Goal: Transaction & Acquisition: Obtain resource

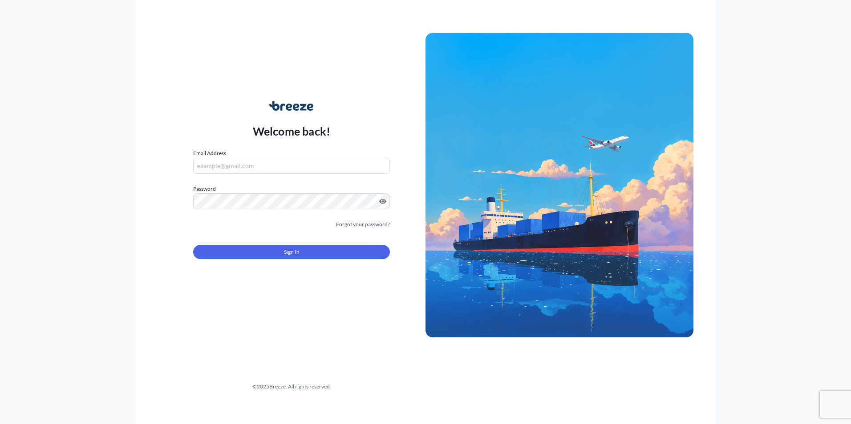
type input "[PERSON_NAME][EMAIL_ADDRESS][DOMAIN_NAME]"
click at [307, 166] on input "[PERSON_NAME][EMAIL_ADDRESS][DOMAIN_NAME]" at bounding box center [291, 166] width 197 height 16
click at [225, 108] on div "Welcome back! Email Address [EMAIL_ADDRESS][PERSON_NAME][DOMAIN_NAME] Password …" at bounding box center [291, 185] width 268 height 205
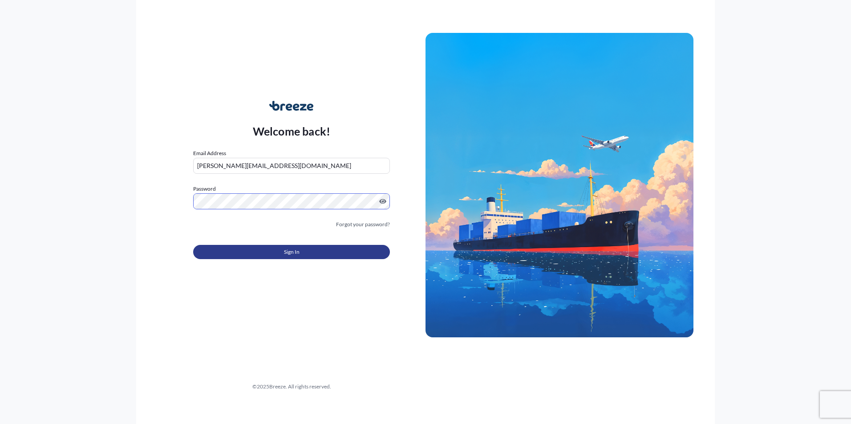
click at [255, 254] on button "Sign In" at bounding box center [291, 252] width 197 height 14
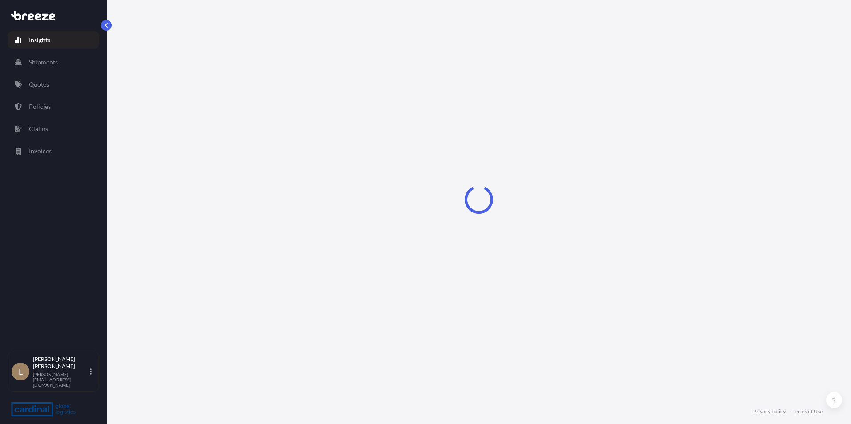
select select "2025"
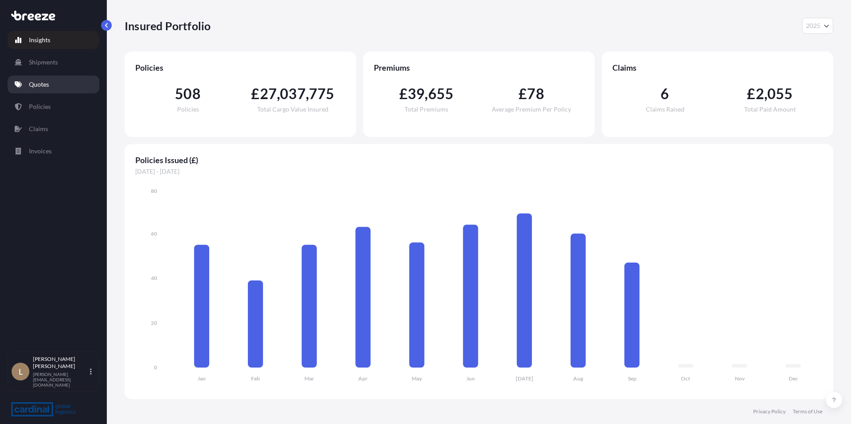
click at [44, 87] on p "Quotes" at bounding box center [39, 84] width 20 height 9
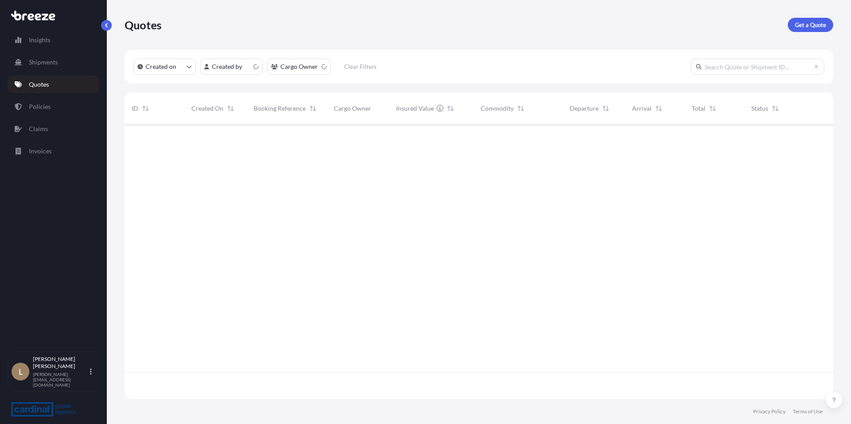
scroll to position [273, 702]
click at [819, 30] on link "Get a Quote" at bounding box center [809, 25] width 45 height 14
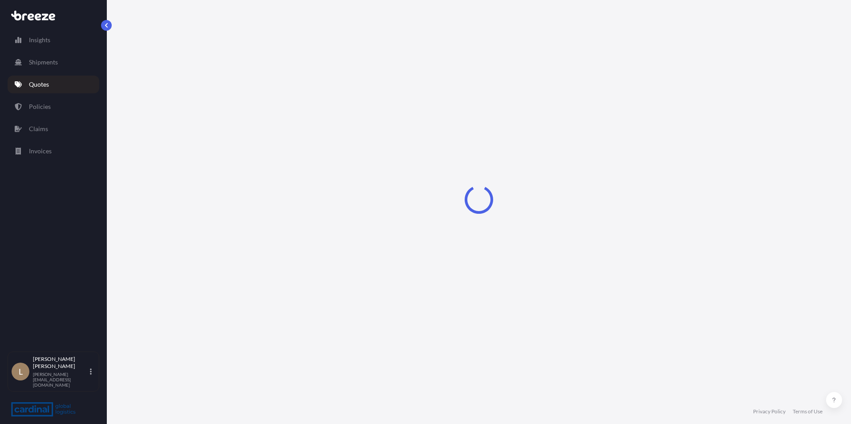
select select "Sea"
select select "1"
